Goal: Task Accomplishment & Management: Manage account settings

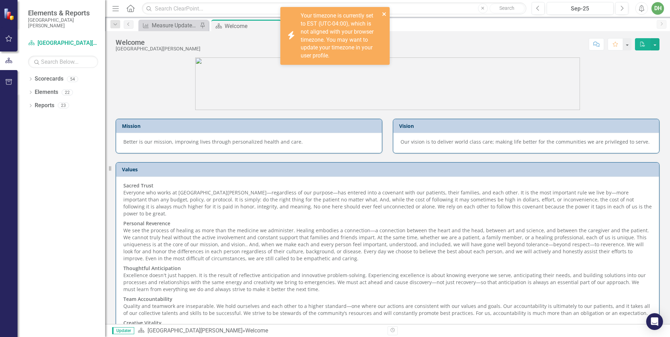
click at [385, 13] on icon "close" at bounding box center [384, 14] width 5 height 6
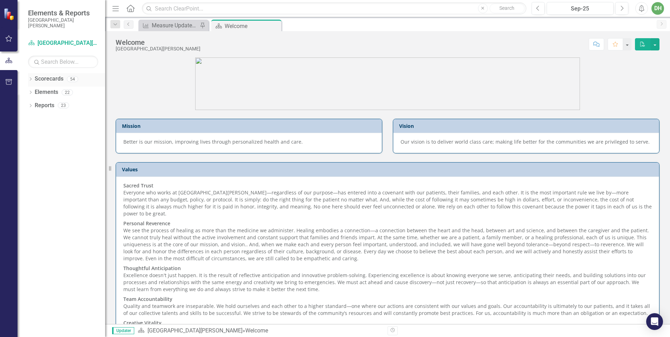
click at [34, 81] on div "Dropdown Scorecards 54" at bounding box center [66, 79] width 77 height 13
click at [33, 81] on icon "Dropdown" at bounding box center [30, 80] width 5 height 4
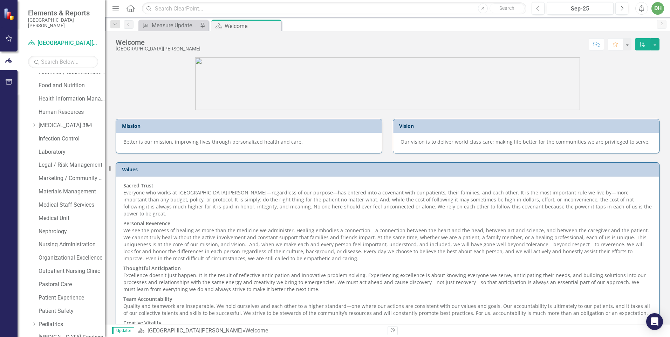
scroll to position [315, 0]
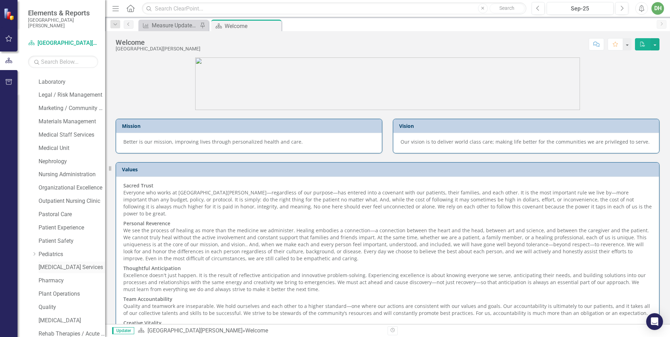
click at [57, 267] on link "[MEDICAL_DATA] Services" at bounding box center [72, 268] width 67 height 8
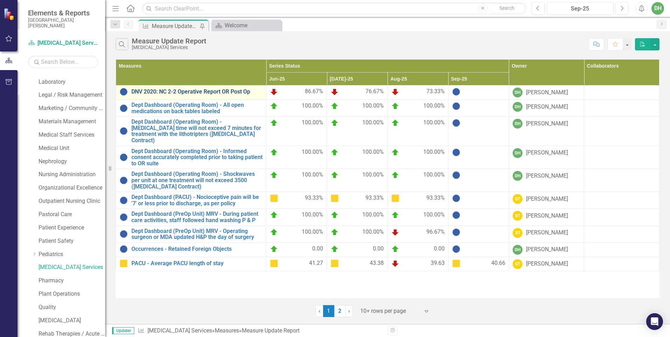
click at [239, 92] on link "DNV 2020: NC 2-2 Operative Report OR Post Op" at bounding box center [196, 92] width 131 height 6
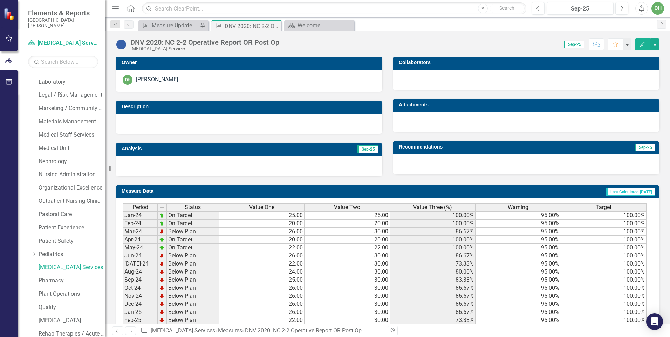
scroll to position [239, 0]
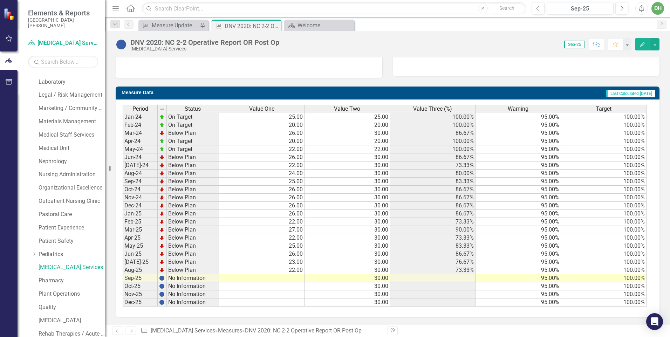
click at [295, 277] on td at bounding box center [262, 278] width 86 height 8
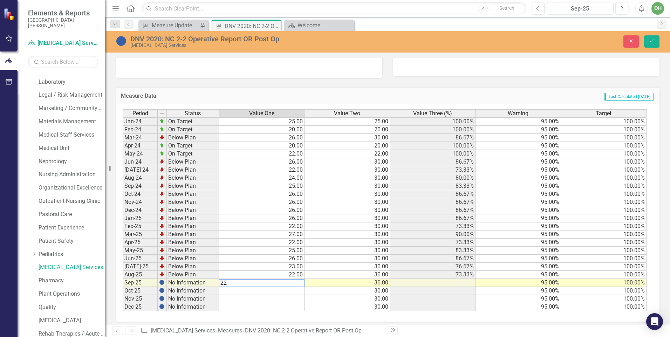
click at [310, 305] on td "30.00" at bounding box center [348, 307] width 86 height 8
type textarea "30"
click at [651, 42] on icon "Save" at bounding box center [652, 41] width 6 height 5
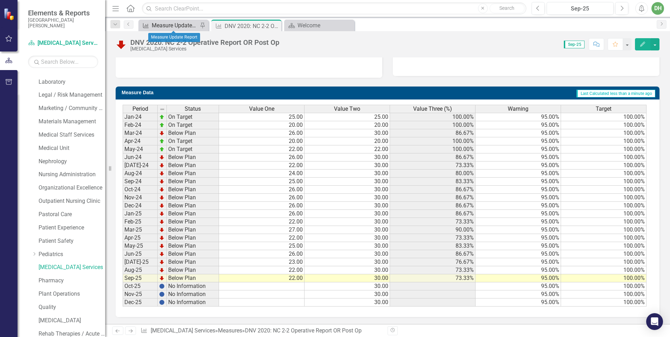
click at [182, 23] on div "Measure Update Report" at bounding box center [175, 25] width 46 height 9
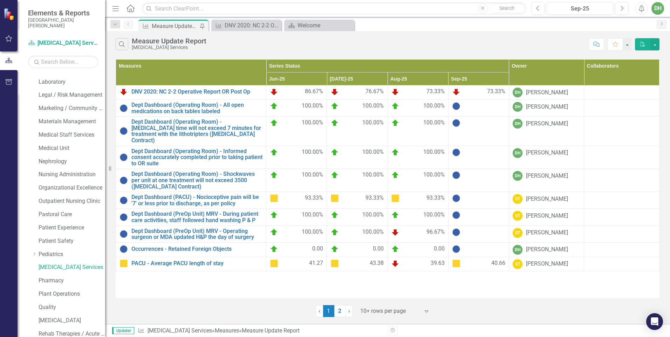
click at [466, 106] on div at bounding box center [478, 106] width 53 height 8
click at [457, 107] on img at bounding box center [456, 106] width 8 height 8
click at [158, 108] on link "Dept Dashboard (Operating Room) - All open medications on back tables labeled" at bounding box center [196, 108] width 131 height 12
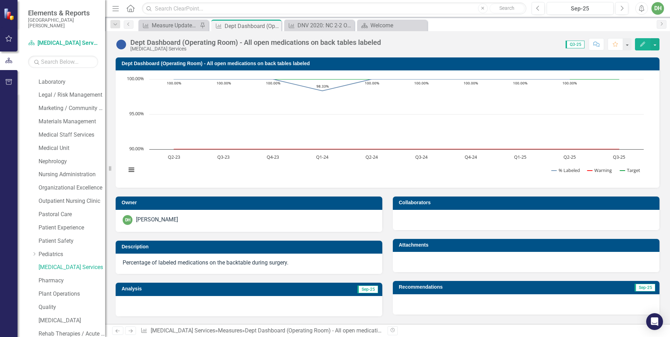
scroll to position [140, 0]
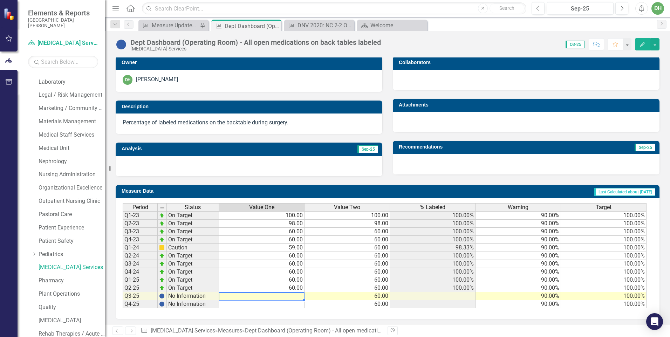
click at [294, 295] on td at bounding box center [262, 296] width 86 height 8
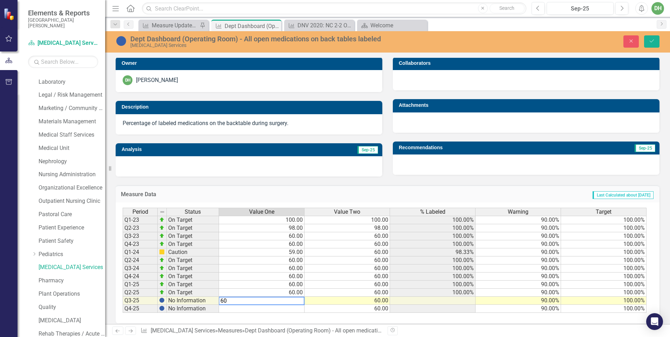
type textarea "60"
click at [338, 277] on td "60.00" at bounding box center [348, 277] width 86 height 8
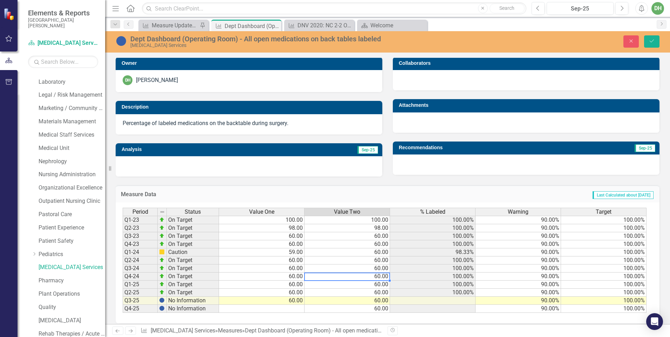
click at [538, 261] on td "90.00%" at bounding box center [519, 261] width 86 height 8
click at [654, 43] on icon "Save" at bounding box center [652, 41] width 6 height 5
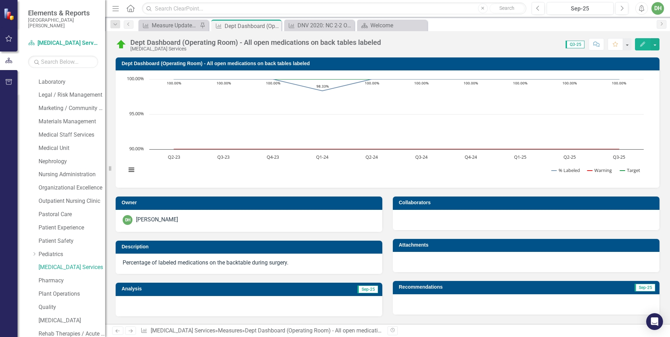
scroll to position [142, 0]
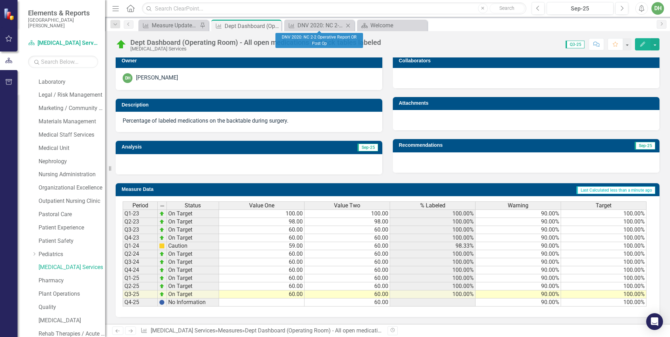
click at [349, 24] on icon "Close" at bounding box center [348, 26] width 7 height 6
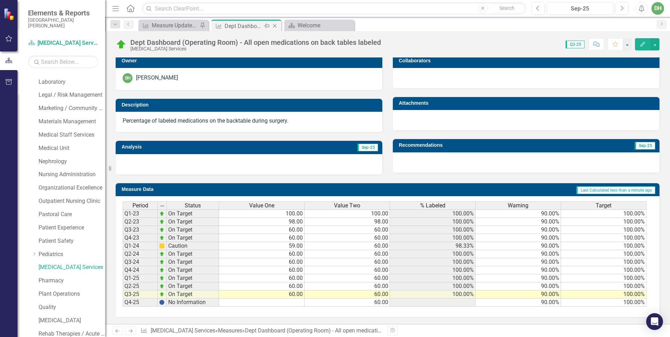
click at [273, 25] on icon "Close" at bounding box center [274, 26] width 7 height 6
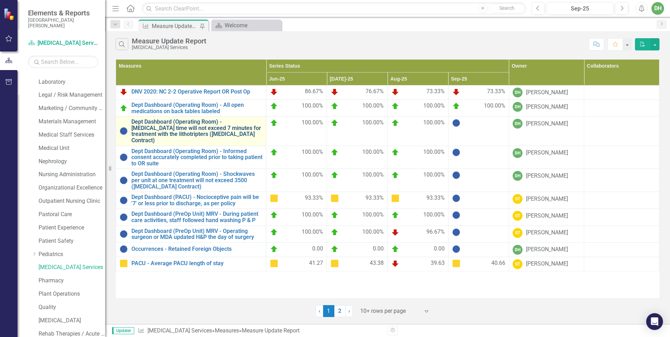
click at [215, 128] on link "Dept Dashboard (Operating Room) - [MEDICAL_DATA] time will not exceed 7 minutes…" at bounding box center [196, 131] width 131 height 25
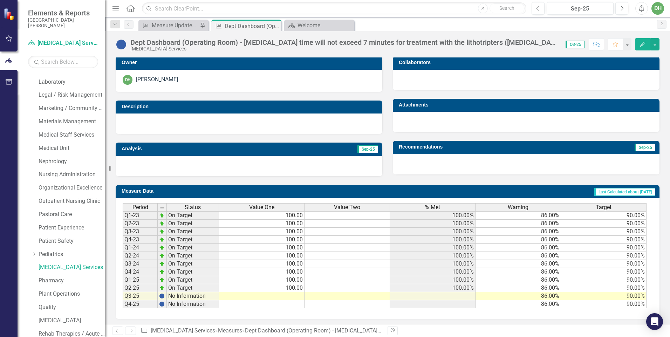
scroll to position [142, 0]
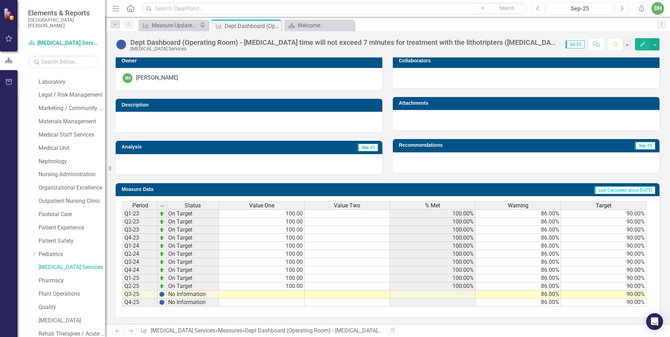
click at [295, 293] on td at bounding box center [262, 295] width 86 height 8
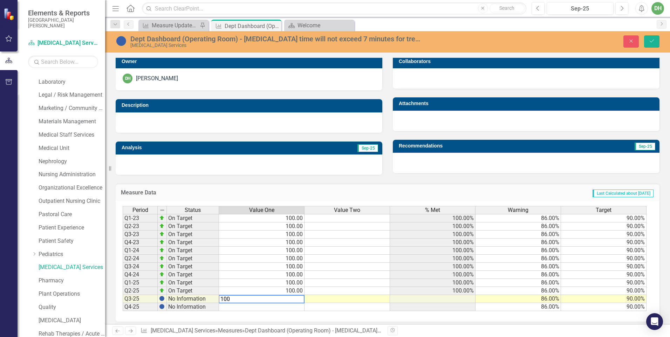
type textarea "100"
click at [336, 269] on td at bounding box center [348, 267] width 86 height 8
click at [655, 40] on button "Save" at bounding box center [651, 41] width 15 height 12
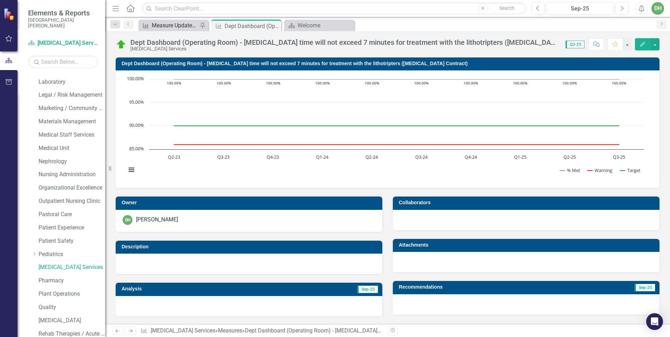
click at [185, 25] on div "Measure Update Report" at bounding box center [175, 25] width 46 height 9
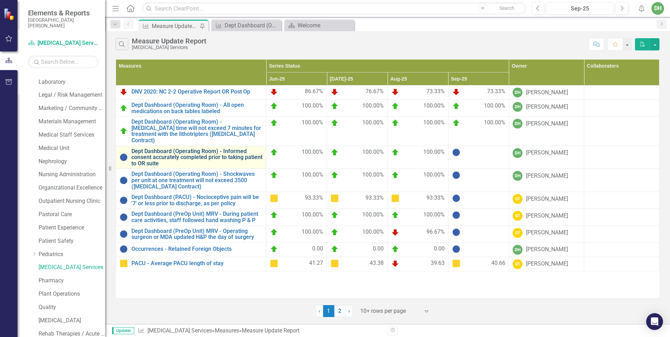
click at [227, 150] on link "Dept Dashboard (Operating Room) - Informed consent accurately completed prior t…" at bounding box center [196, 157] width 131 height 19
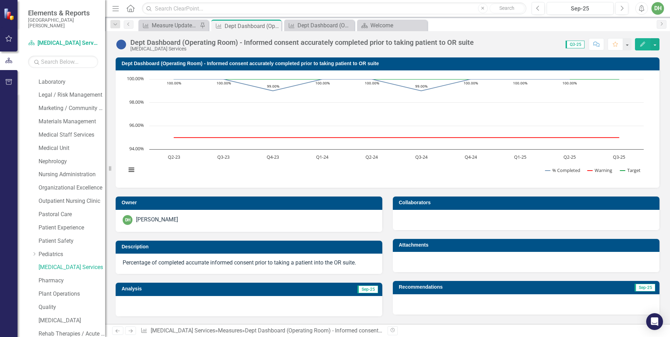
scroll to position [142, 0]
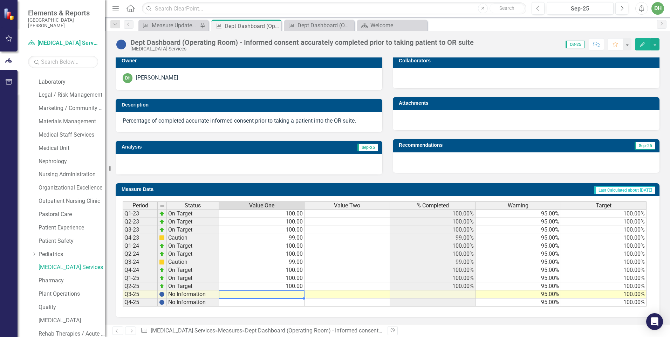
click at [292, 294] on td at bounding box center [262, 295] width 86 height 8
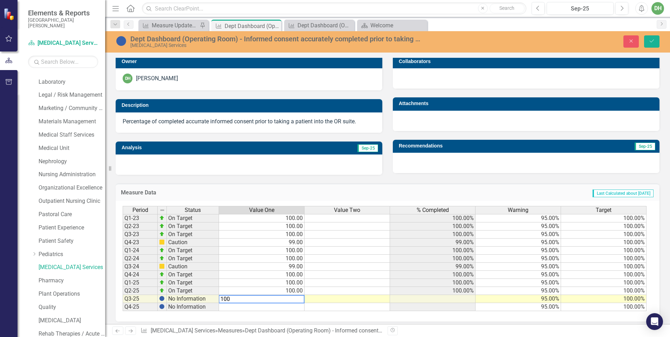
type textarea "100"
click at [328, 262] on td at bounding box center [348, 259] width 86 height 8
click at [653, 41] on icon "Save" at bounding box center [652, 41] width 6 height 5
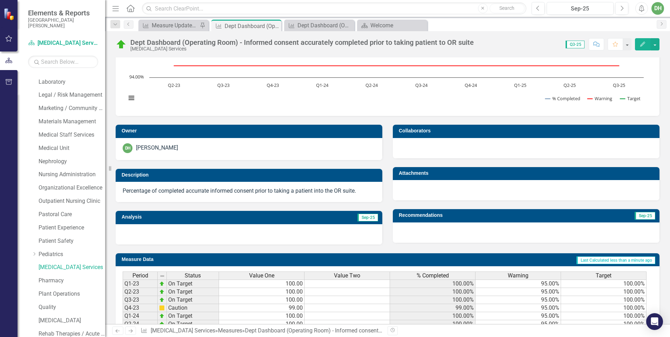
scroll to position [37, 0]
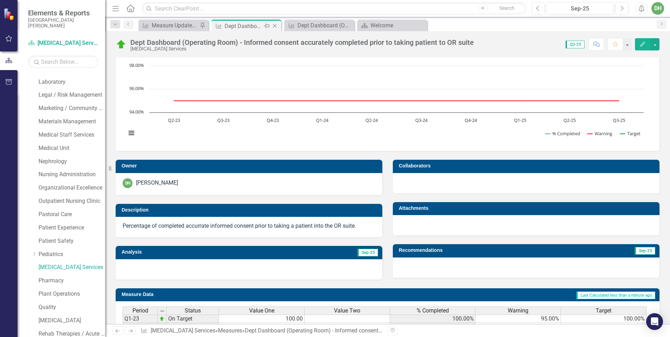
click at [276, 25] on icon "Close" at bounding box center [274, 26] width 7 height 6
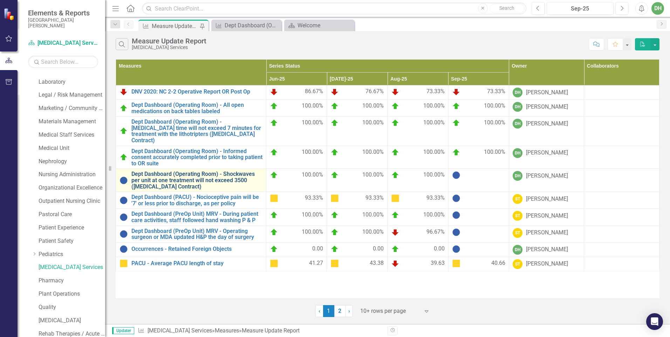
click at [210, 174] on link "Dept Dashboard (Operating Room) - Shockwaves per unit at one treatment will not…" at bounding box center [196, 180] width 131 height 19
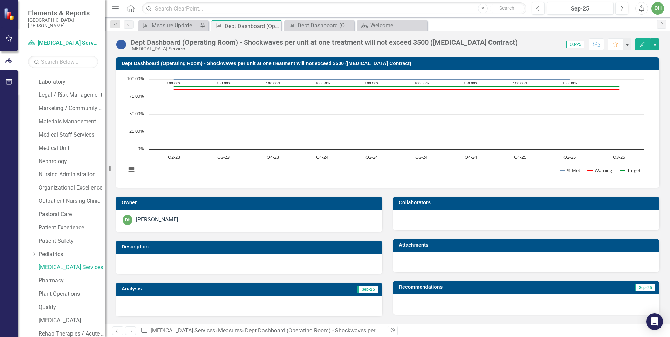
scroll to position [142, 0]
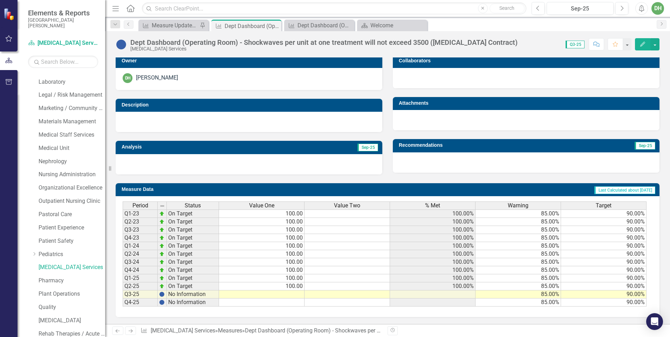
click at [286, 292] on td at bounding box center [262, 295] width 86 height 8
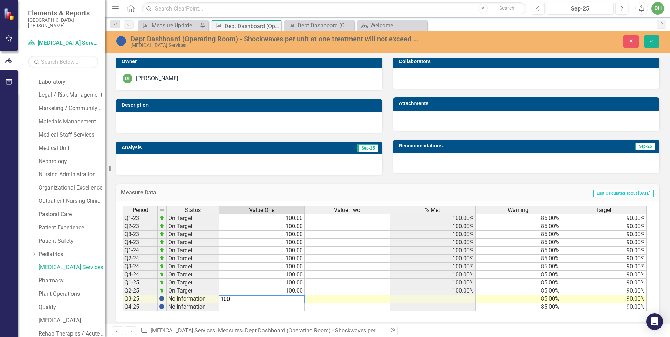
type textarea "100"
click at [250, 245] on td "100.00" at bounding box center [262, 243] width 86 height 8
click at [653, 40] on icon "submit" at bounding box center [652, 41] width 4 height 3
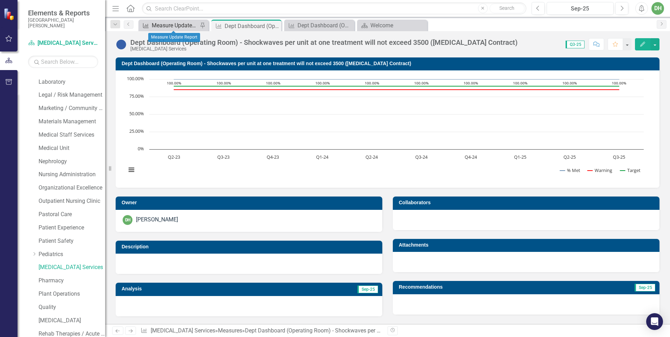
click at [188, 25] on div "Measure Update Report" at bounding box center [175, 25] width 46 height 9
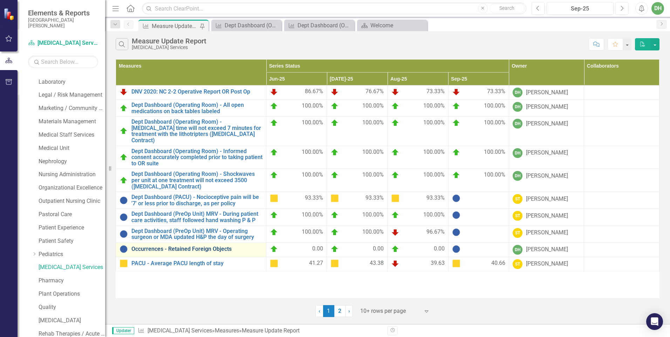
click at [213, 246] on link "Occurrences - Retained Foreign Objects" at bounding box center [196, 249] width 131 height 6
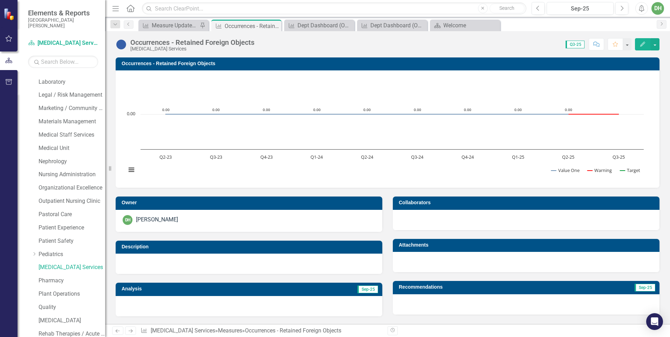
scroll to position [142, 0]
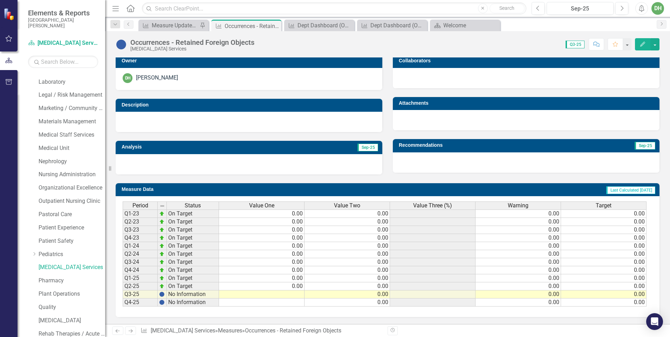
click at [296, 294] on td at bounding box center [262, 295] width 86 height 8
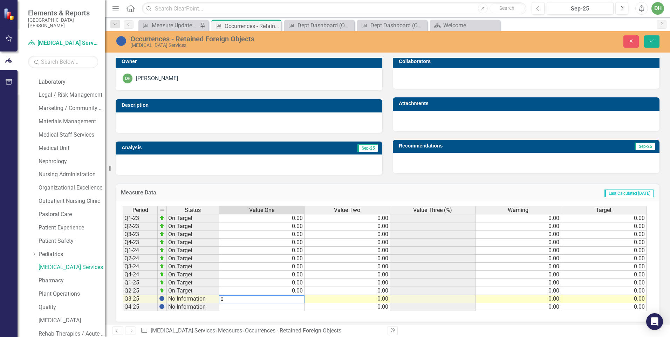
type textarea "0"
click at [344, 249] on td "0.00" at bounding box center [348, 251] width 86 height 8
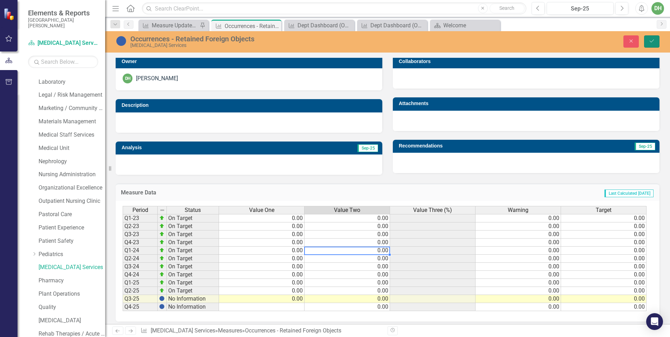
click at [654, 38] on button "Save" at bounding box center [651, 41] width 15 height 12
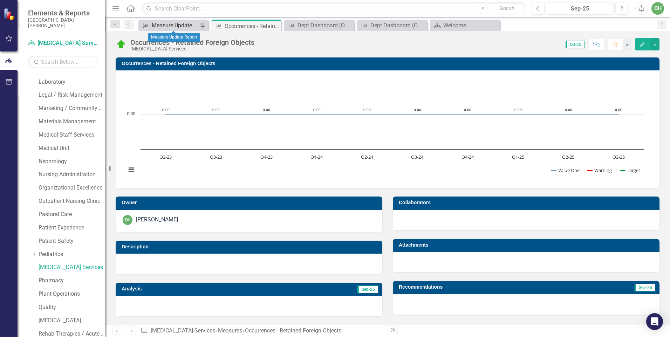
click at [177, 25] on div "Measure Update Report" at bounding box center [175, 25] width 46 height 9
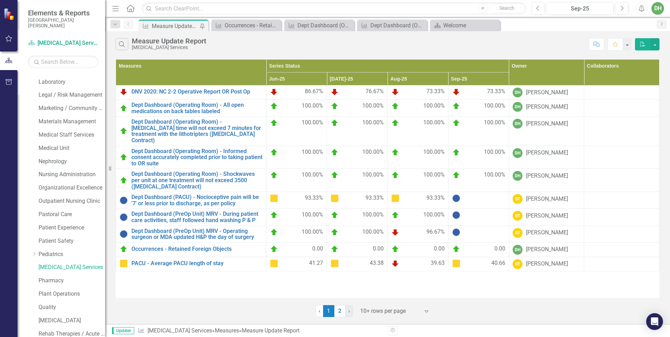
click at [347, 313] on link "› Next" at bounding box center [349, 311] width 8 height 12
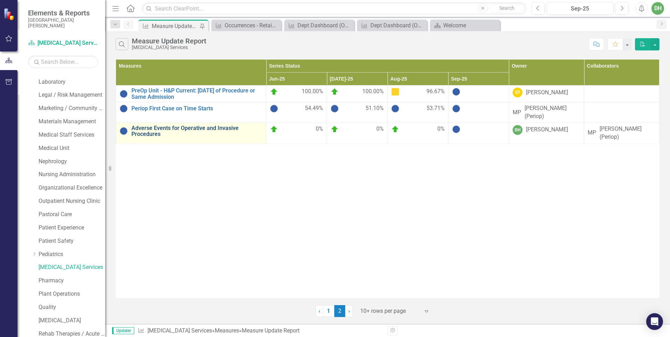
click at [200, 127] on link "Adverse Events for Operative and Invasive Procedures" at bounding box center [196, 131] width 131 height 12
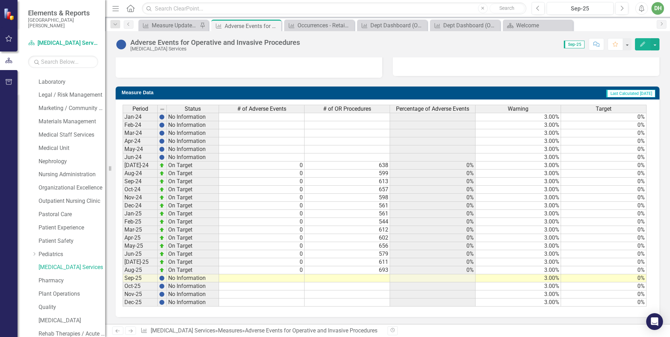
scroll to position [65, 0]
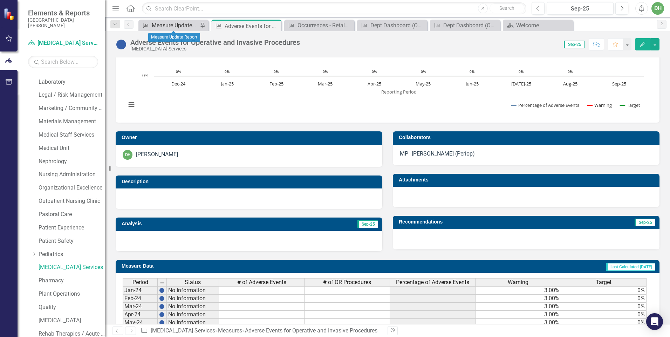
click at [185, 26] on div "Measure Update Report" at bounding box center [175, 25] width 46 height 9
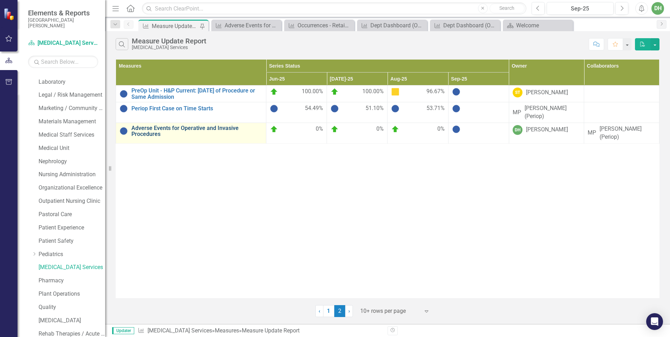
click at [203, 130] on link "Adverse Events for Operative and Invasive Procedures" at bounding box center [196, 131] width 131 height 12
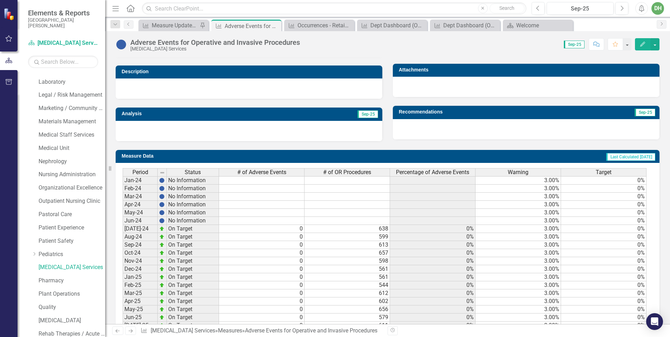
scroll to position [240, 0]
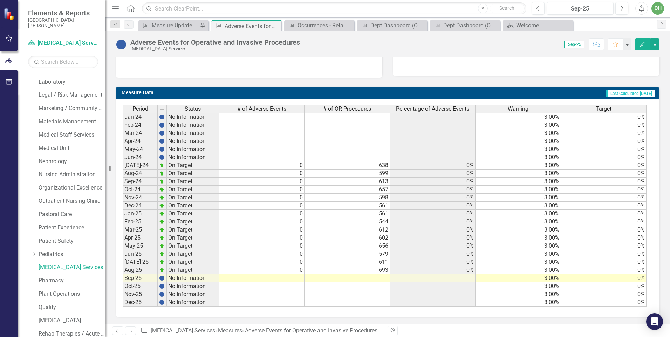
click at [297, 279] on td at bounding box center [262, 278] width 86 height 8
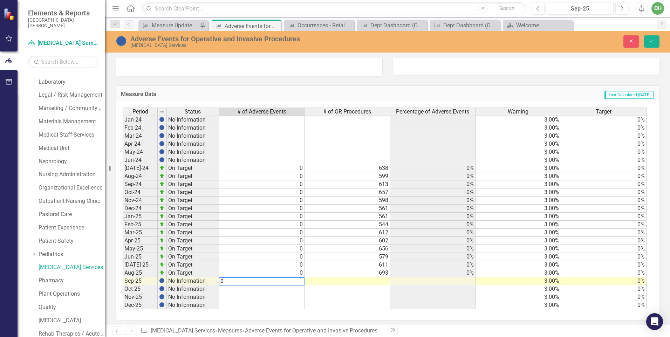
click at [385, 284] on td at bounding box center [348, 281] width 86 height 8
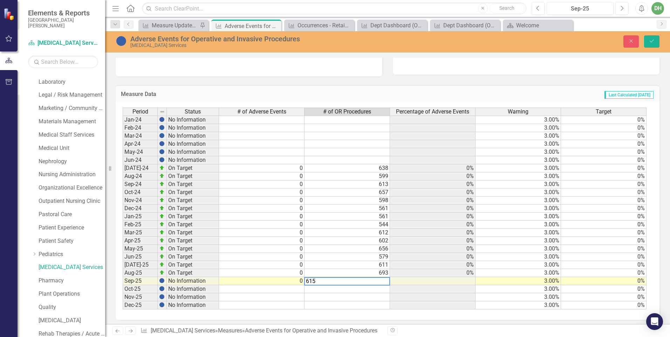
type textarea "615"
click at [385, 300] on td at bounding box center [348, 297] width 86 height 8
click at [654, 41] on icon "Save" at bounding box center [652, 41] width 6 height 5
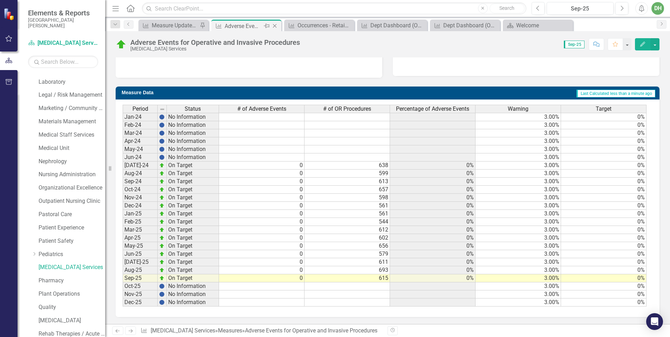
click at [277, 25] on icon "Close" at bounding box center [274, 26] width 7 height 6
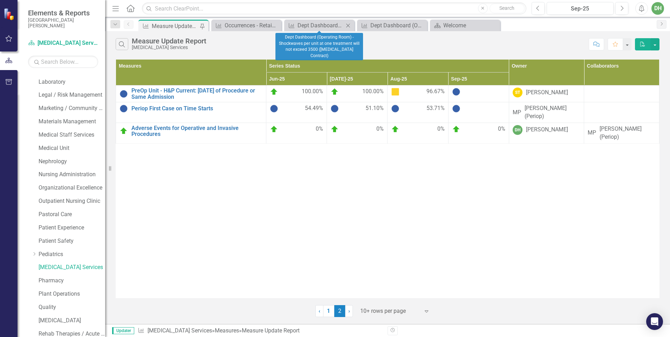
click at [349, 26] on icon "Close" at bounding box center [348, 26] width 7 height 6
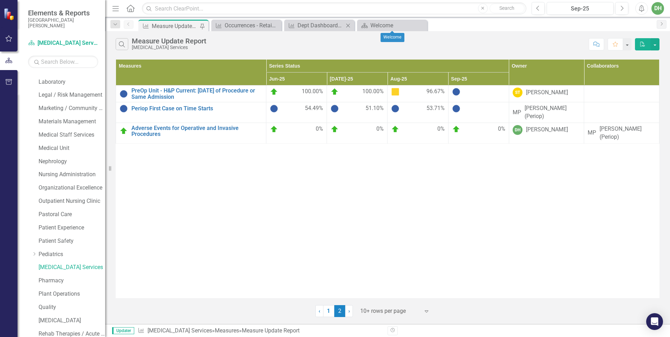
drag, startPoint x: 423, startPoint y: 25, endPoint x: 352, endPoint y: 22, distance: 71.2
click at [0, 0] on div "Close" at bounding box center [0, 0] width 0 height 0
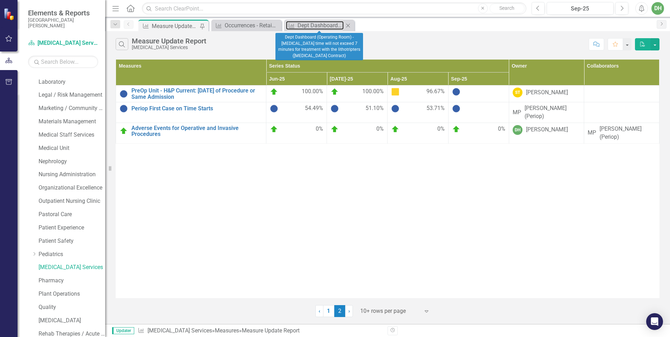
click at [344, 23] on div "Measure Dept Dashboard (Operating Room) - [MEDICAL_DATA] time will not exceed 7…" at bounding box center [319, 25] width 67 height 9
click at [348, 24] on icon "Close" at bounding box center [348, 26] width 7 height 6
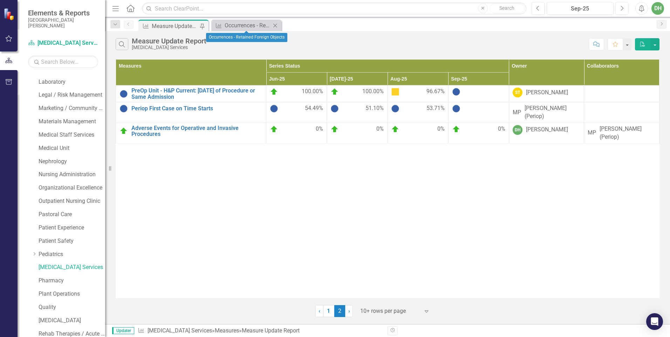
click at [278, 25] on icon "Close" at bounding box center [275, 26] width 7 height 6
